Goal: Transaction & Acquisition: Purchase product/service

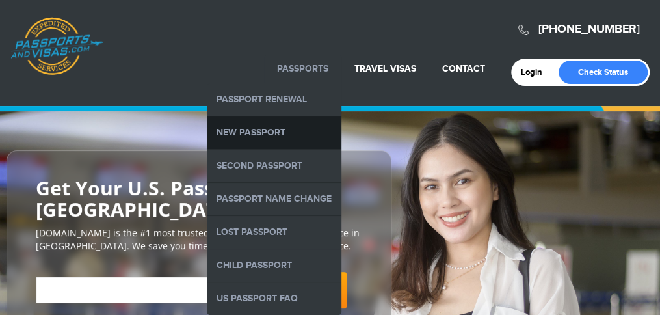
drag, startPoint x: 0, startPoint y: 0, endPoint x: 287, endPoint y: 128, distance: 314.2
click at [287, 128] on link "New Passport" at bounding box center [274, 132] width 135 height 33
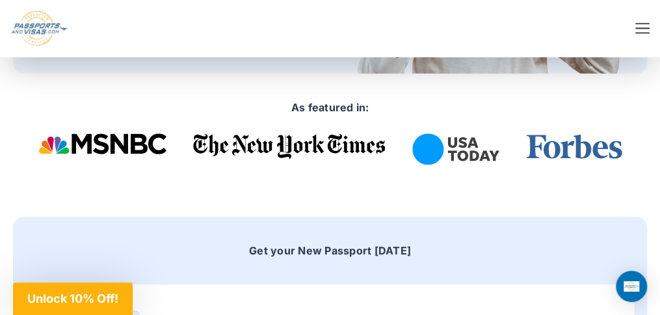
scroll to position [260, 0]
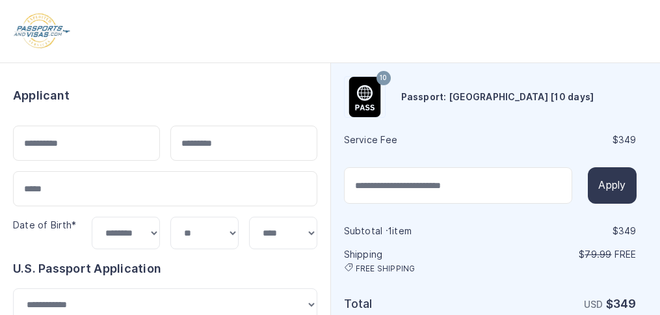
select select "***"
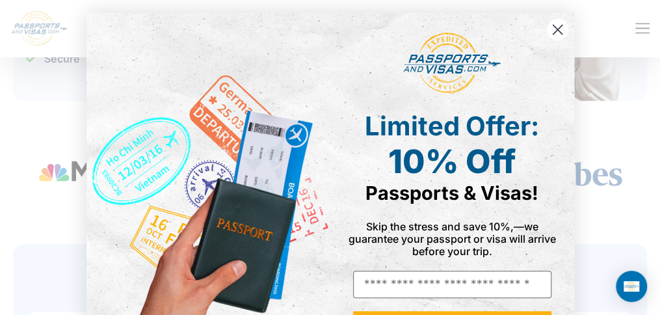
scroll to position [14, 0]
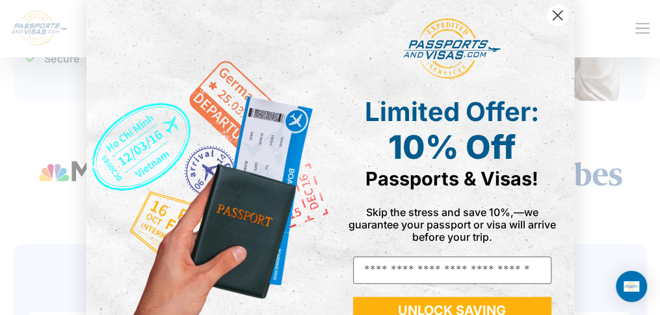
click at [559, 13] on circle "Close dialog" at bounding box center [556, 15] width 21 height 21
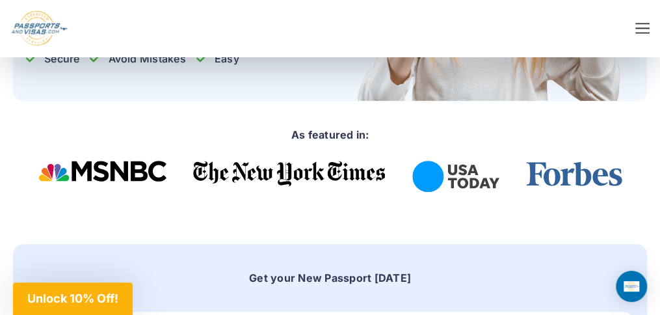
click at [0, 0] on h3 "Passports" at bounding box center [0, 0] width 0 height 0
click at [0, 0] on link "New Passport" at bounding box center [0, 0] width 0 height 0
